Goal: Find specific page/section: Find specific page/section

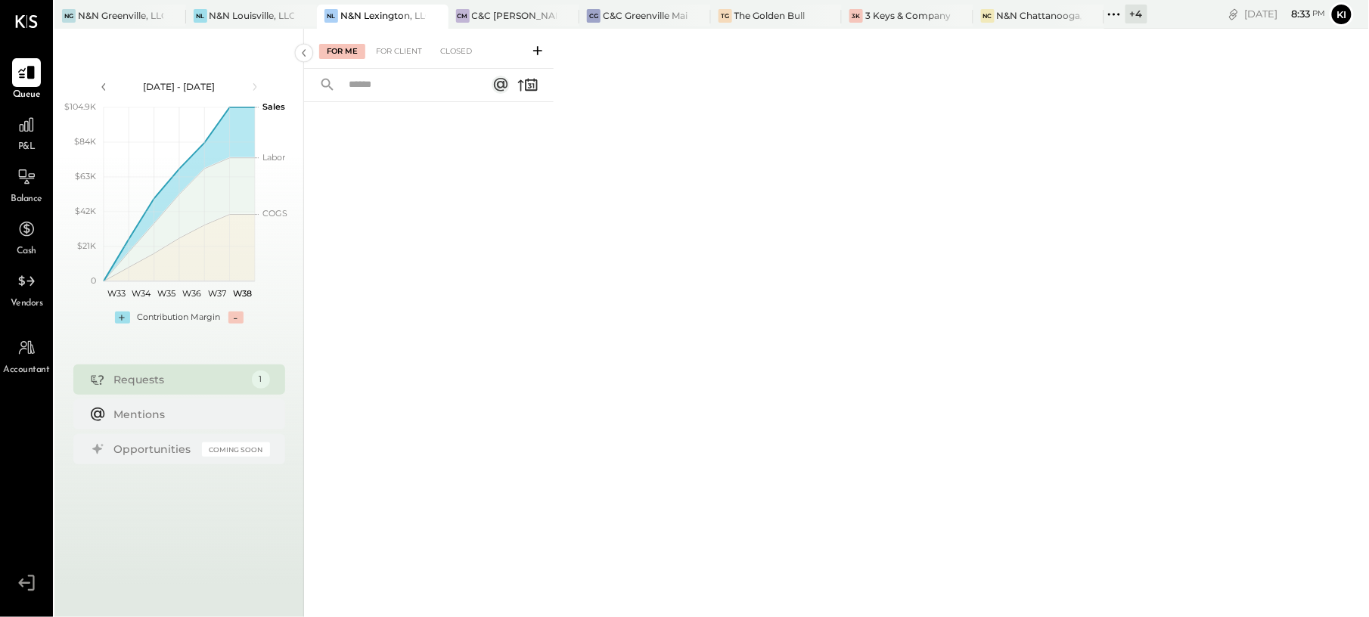
click at [814, 29] on div "For Me For Client Closed" at bounding box center [836, 321] width 1065 height 584
click at [826, 18] on icon at bounding box center [828, 16] width 8 height 8
click at [833, 17] on icon at bounding box center [828, 16] width 19 height 18
click at [833, 15] on icon at bounding box center [828, 16] width 19 height 18
drag, startPoint x: 833, startPoint y: 15, endPoint x: 790, endPoint y: 13, distance: 42.4
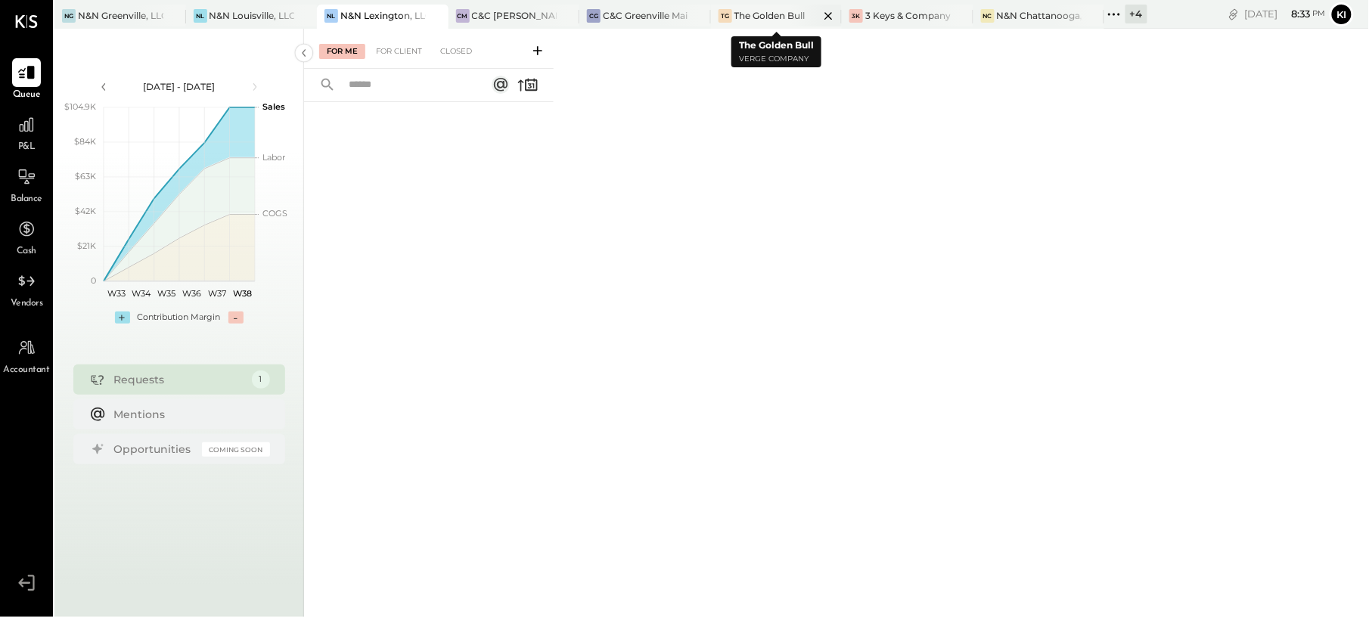
click at [790, 13] on div at bounding box center [815, 16] width 53 height 22
click at [101, 19] on div "N&N Greenville, LLC" at bounding box center [120, 15] width 85 height 13
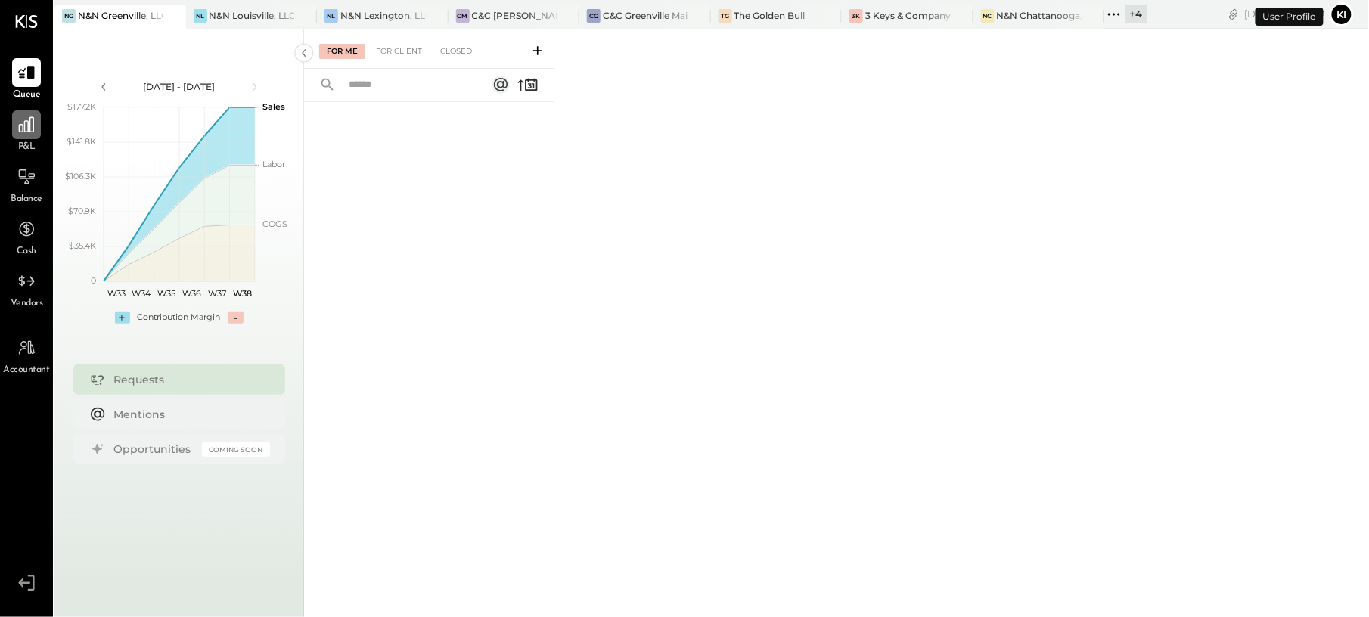
click at [30, 132] on icon at bounding box center [26, 124] width 15 height 15
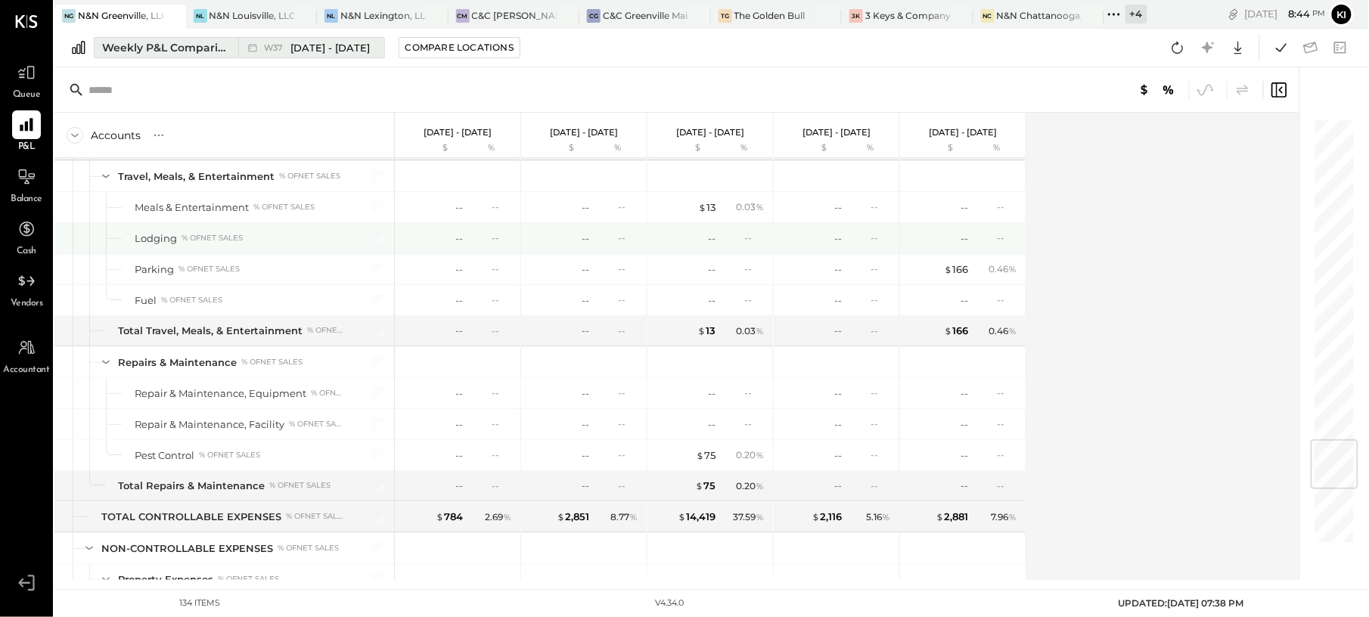
scroll to position [2621, 0]
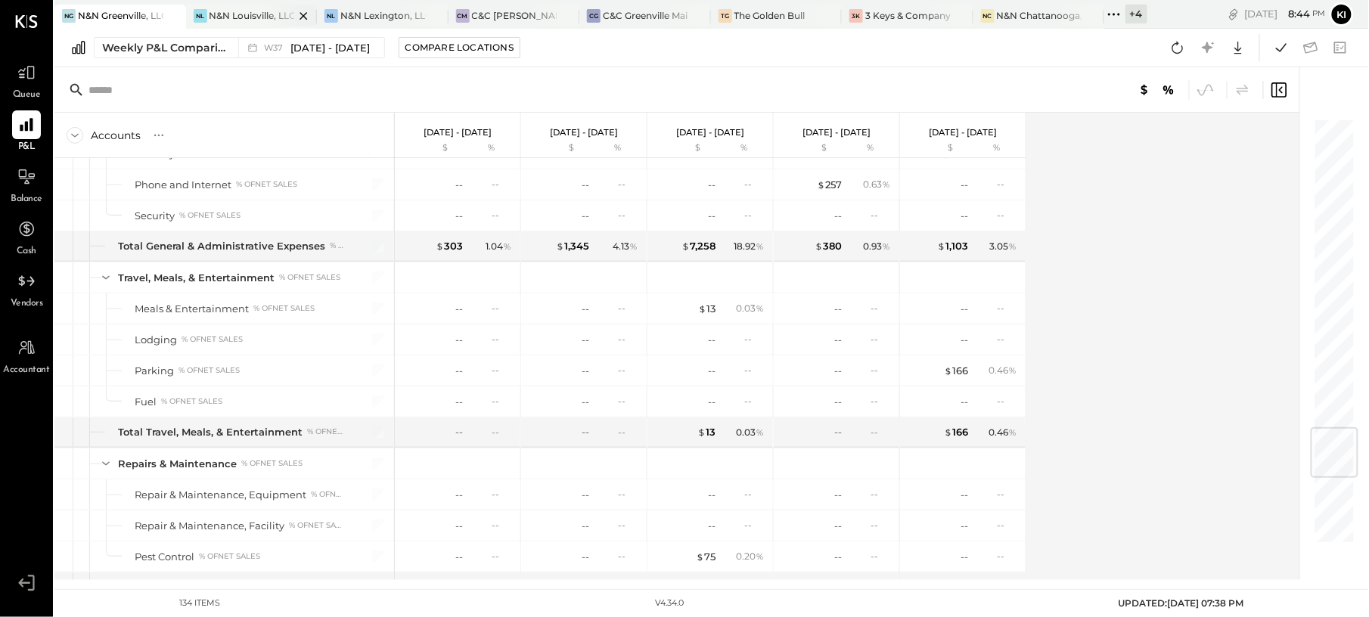
click at [252, 14] on div "N&N Louisville, LLC" at bounding box center [251, 15] width 85 height 13
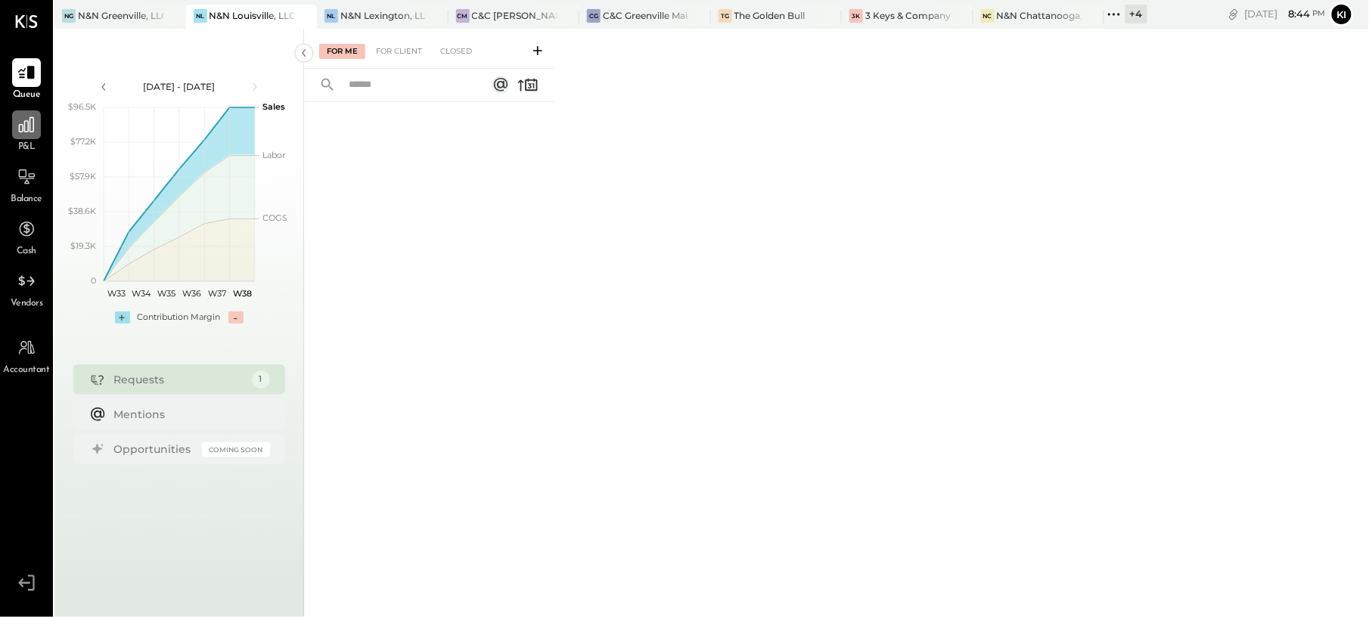
click at [30, 124] on icon at bounding box center [27, 125] width 20 height 20
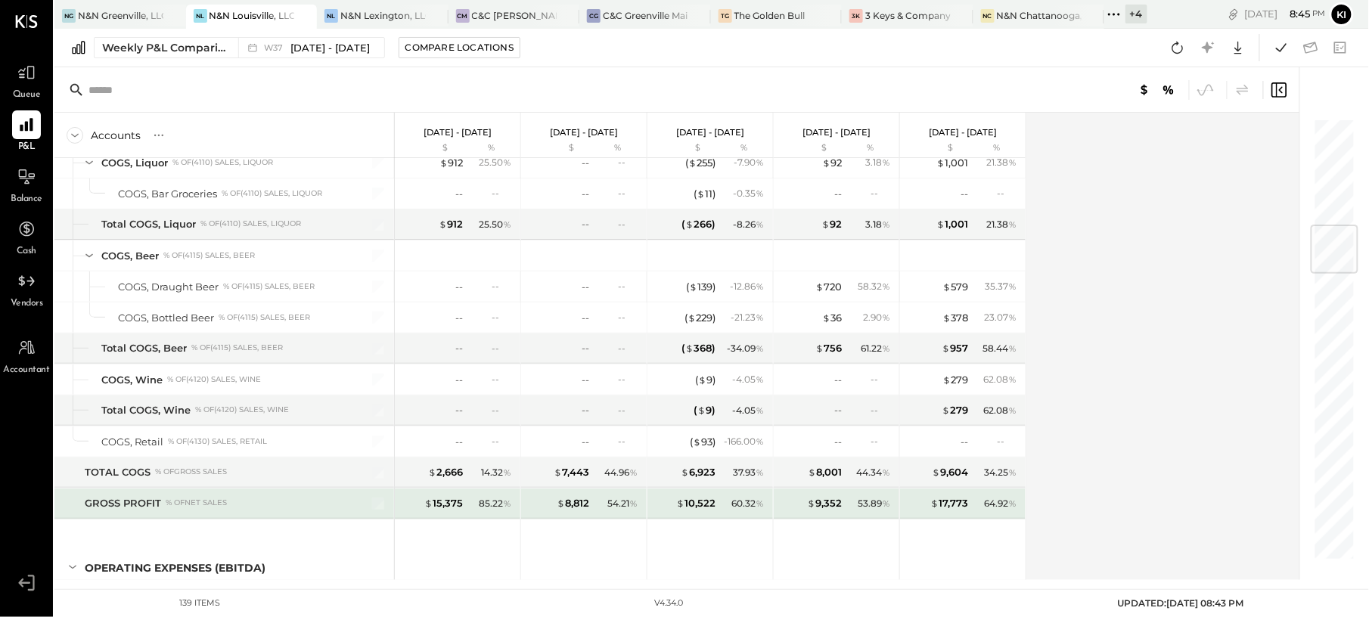
scroll to position [1311, 0]
